Goal: Task Accomplishment & Management: Manage account settings

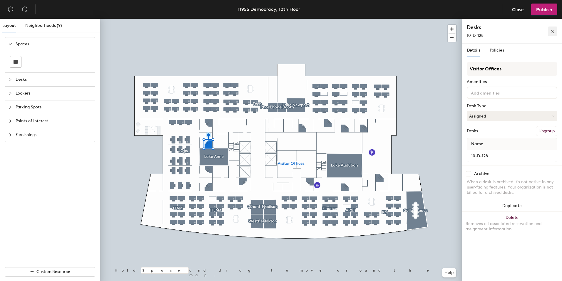
click at [553, 29] on span "button" at bounding box center [553, 31] width 4 height 5
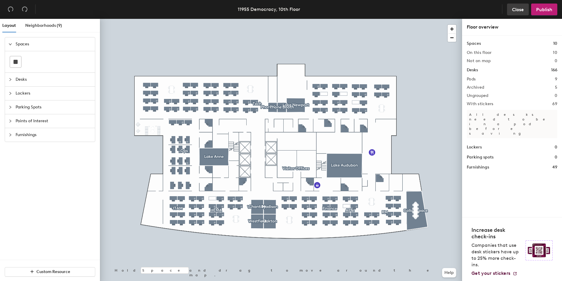
click at [522, 8] on span "Close" at bounding box center [518, 10] width 12 height 6
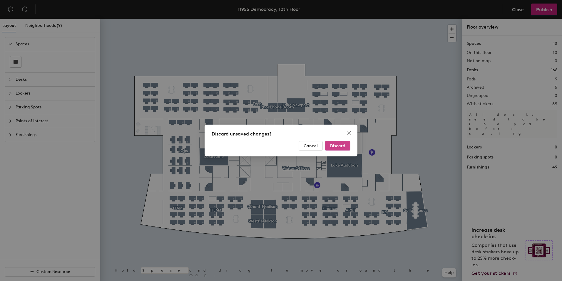
click at [340, 144] on span "Discard" at bounding box center [337, 145] width 15 height 5
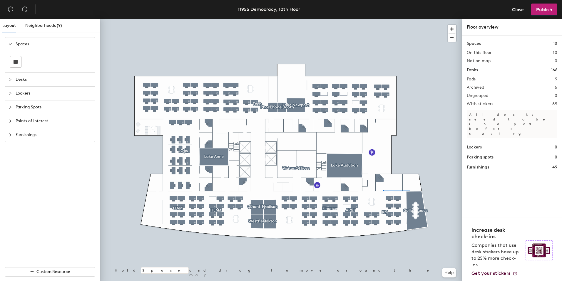
click at [369, 19] on div at bounding box center [281, 19] width 362 height 0
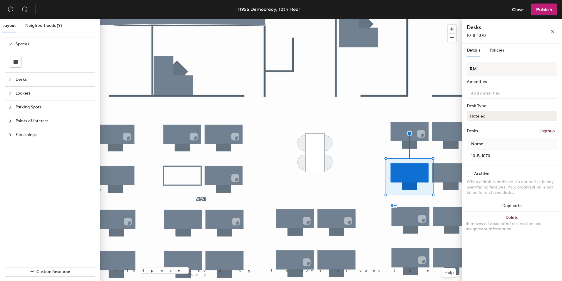
click at [506, 114] on button "Hoteled" at bounding box center [512, 116] width 91 height 11
click at [506, 131] on div "Assigned" at bounding box center [496, 134] width 59 height 9
click at [553, 33] on icon "close" at bounding box center [553, 32] width 4 height 4
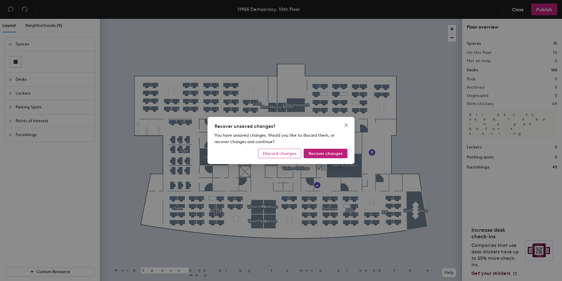
click at [287, 153] on span "Discard changes" at bounding box center [279, 153] width 33 height 5
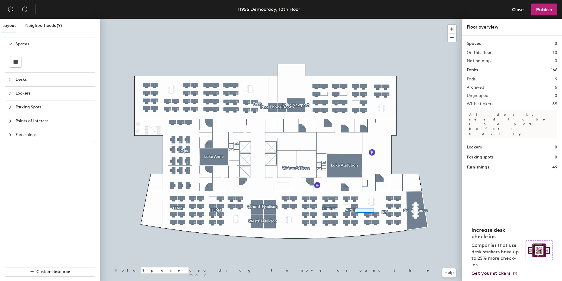
click at [351, 19] on div at bounding box center [281, 19] width 362 height 0
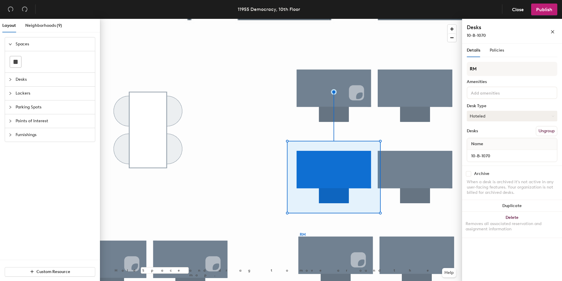
click at [519, 114] on button "Hoteled" at bounding box center [512, 116] width 91 height 11
click at [492, 135] on div "Assigned" at bounding box center [496, 134] width 59 height 9
click at [547, 8] on span "Publish" at bounding box center [545, 10] width 16 height 6
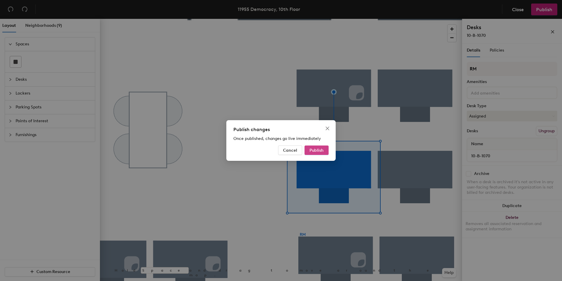
click at [317, 149] on span "Publish" at bounding box center [317, 150] width 14 height 5
